Goal: Entertainment & Leisure: Consume media (video, audio)

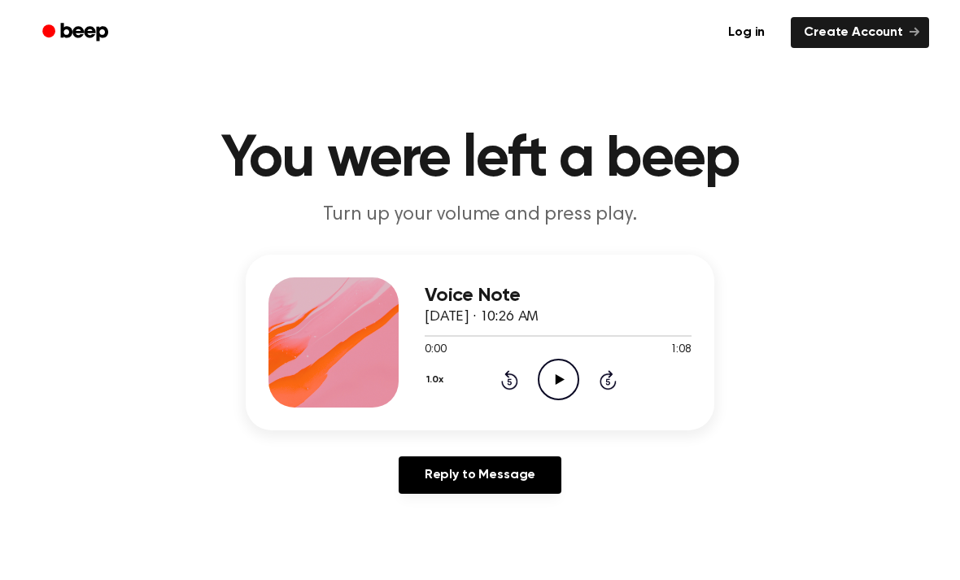
click at [566, 382] on icon "Play Audio" at bounding box center [558, 379] width 41 height 41
click at [563, 379] on icon "Pause Audio" at bounding box center [558, 379] width 41 height 41
click at [567, 389] on icon "Play Audio" at bounding box center [558, 379] width 41 height 41
click at [567, 375] on icon "Pause Audio" at bounding box center [558, 379] width 41 height 41
click at [565, 366] on icon "Play Audio" at bounding box center [558, 379] width 41 height 41
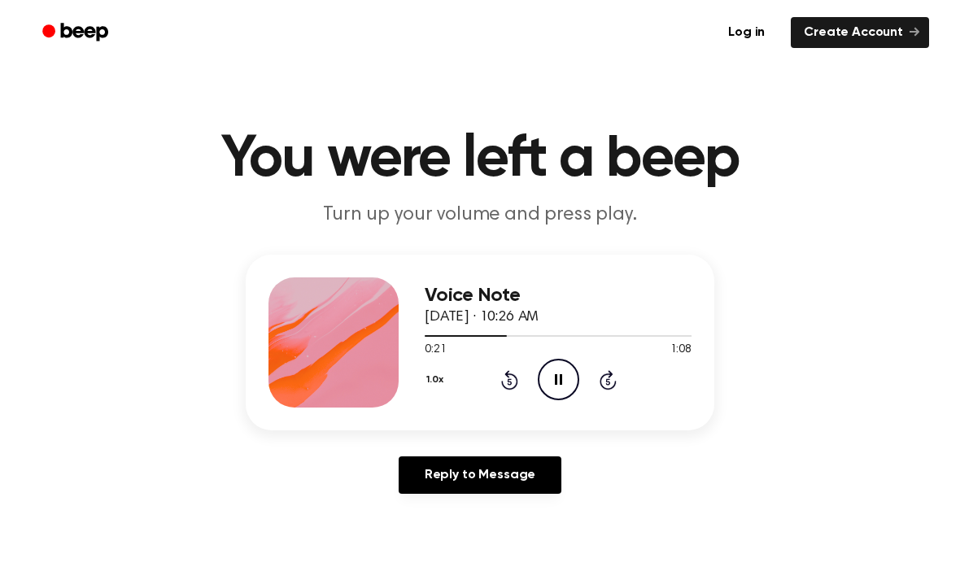
click at [556, 374] on icon at bounding box center [558, 379] width 7 height 11
click at [563, 378] on icon "Play Audio" at bounding box center [558, 379] width 41 height 41
click at [556, 384] on icon at bounding box center [558, 379] width 7 height 11
click at [555, 379] on icon "Play Audio" at bounding box center [558, 379] width 41 height 41
click at [566, 373] on icon "Pause Audio" at bounding box center [558, 379] width 41 height 41
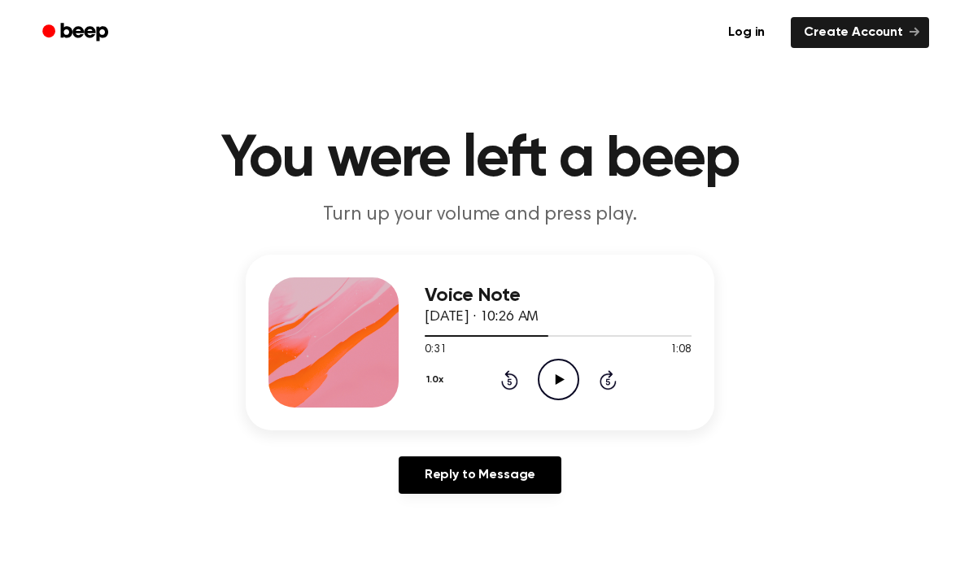
click at [562, 378] on icon "Play Audio" at bounding box center [558, 379] width 41 height 41
click at [559, 379] on icon "Pause Audio" at bounding box center [558, 379] width 41 height 41
click at [516, 374] on icon "Rewind 5 seconds" at bounding box center [509, 379] width 18 height 21
click at [563, 381] on icon "Play Audio" at bounding box center [558, 379] width 41 height 41
click at [565, 379] on icon "Pause Audio" at bounding box center [558, 379] width 41 height 41
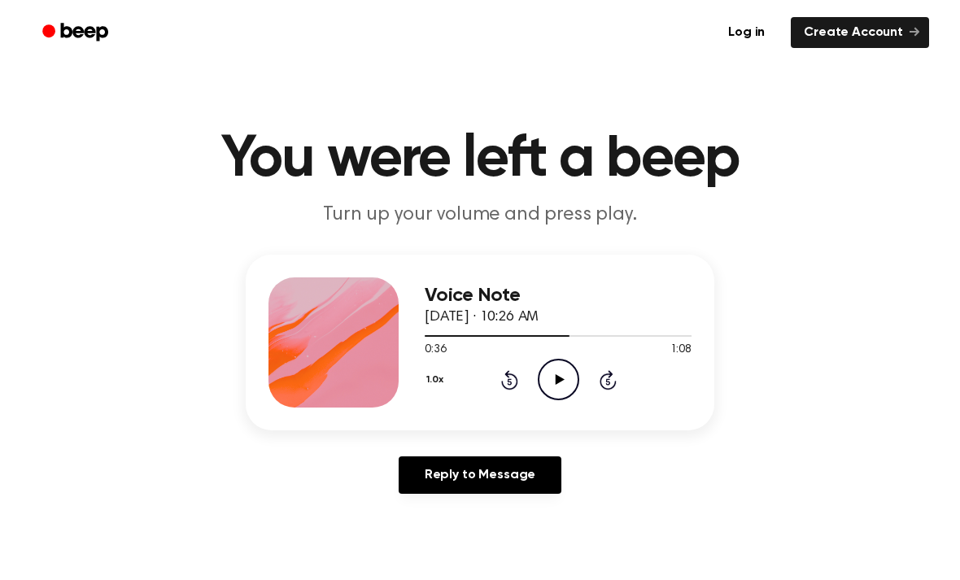
click at [567, 377] on icon "Play Audio" at bounding box center [558, 379] width 41 height 41
click at [562, 374] on icon "Pause Audio" at bounding box center [558, 379] width 41 height 41
click at [569, 382] on icon "Play Audio" at bounding box center [558, 379] width 41 height 41
click at [554, 387] on icon "Pause Audio" at bounding box center [558, 379] width 41 height 41
click at [571, 374] on icon "Play Audio" at bounding box center [558, 379] width 41 height 41
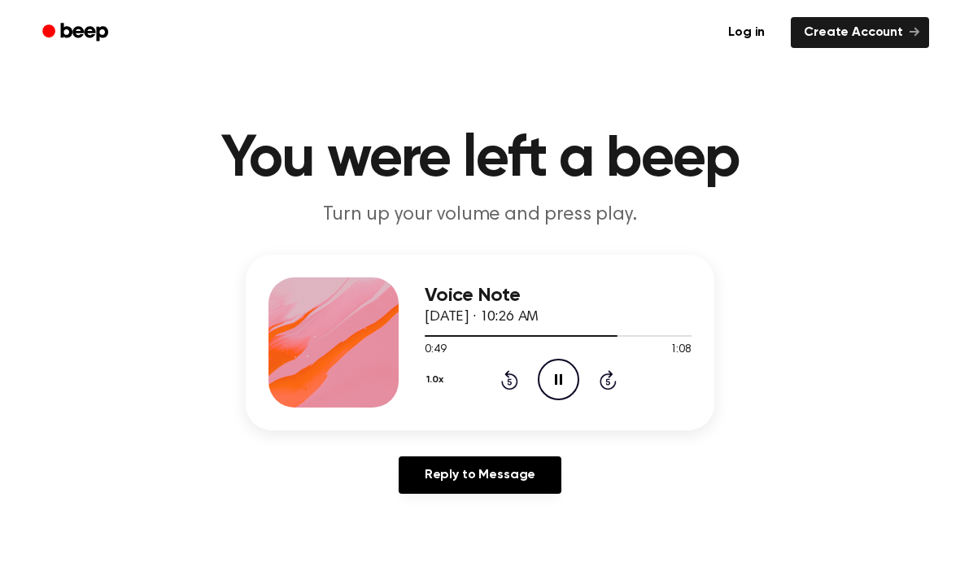
click at [570, 376] on icon "Pause Audio" at bounding box center [558, 379] width 41 height 41
click at [561, 378] on icon at bounding box center [559, 379] width 9 height 11
click at [576, 373] on circle at bounding box center [559, 380] width 40 height 40
click at [562, 377] on icon "Play Audio" at bounding box center [558, 379] width 41 height 41
click at [568, 377] on icon "Pause Audio" at bounding box center [558, 379] width 41 height 41
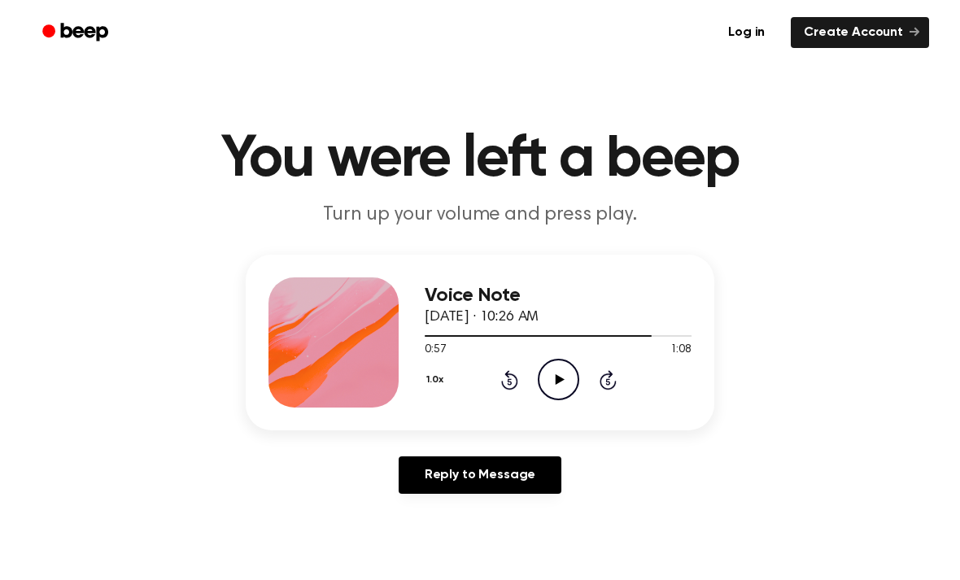
click at [505, 378] on icon "Rewind 5 seconds" at bounding box center [509, 379] width 18 height 21
click at [567, 382] on icon "Play Audio" at bounding box center [558, 379] width 41 height 41
click at [561, 382] on icon at bounding box center [558, 379] width 7 height 11
